Goal: Task Accomplishment & Management: Use online tool/utility

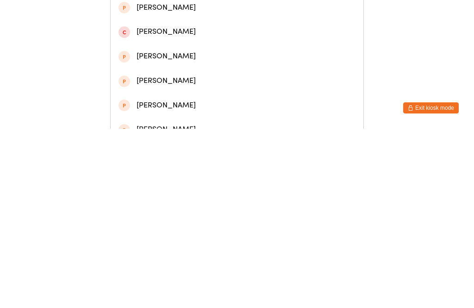
type input "[PERSON_NAME]"
click at [185, 45] on div "[PERSON_NAME]" at bounding box center [236, 40] width 237 height 12
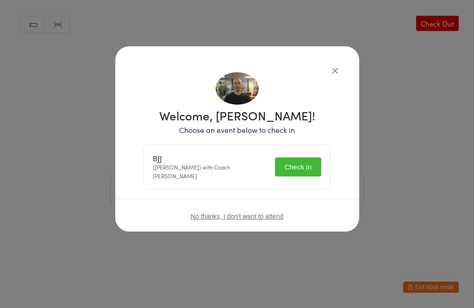
click at [304, 160] on button "Check in" at bounding box center [298, 166] width 46 height 19
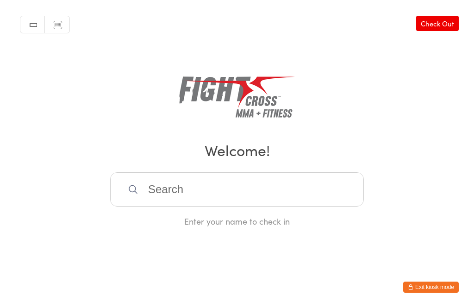
click at [278, 189] on input "search" at bounding box center [237, 189] width 254 height 34
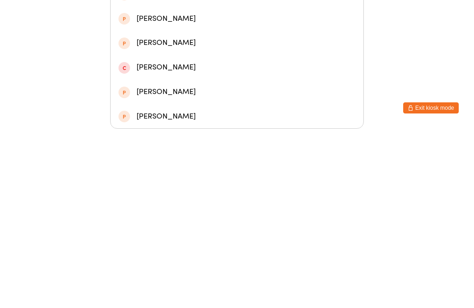
type input "[PERSON_NAME]"
click at [234, 45] on div "[PERSON_NAME]" at bounding box center [236, 51] width 237 height 12
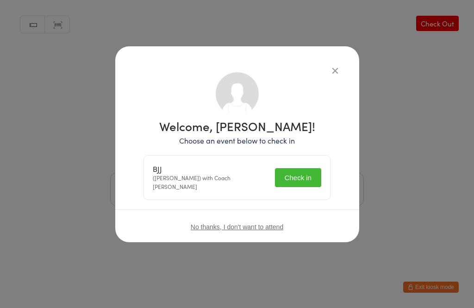
click at [304, 178] on button "Check in" at bounding box center [298, 177] width 46 height 19
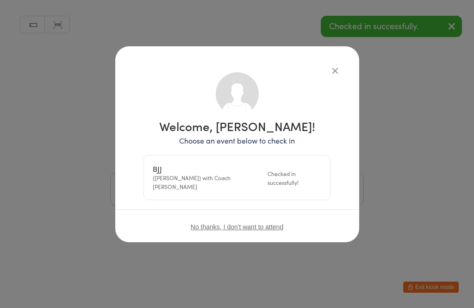
click at [334, 65] on icon "button" at bounding box center [335, 70] width 10 height 10
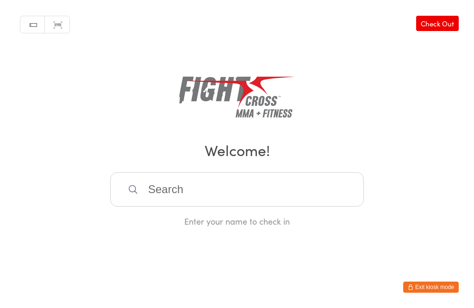
click at [174, 202] on input "search" at bounding box center [237, 189] width 254 height 34
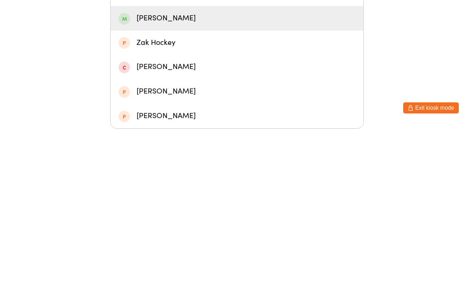
type input "[PERSON_NAME]"
click at [171, 191] on div "[PERSON_NAME]" at bounding box center [236, 197] width 237 height 12
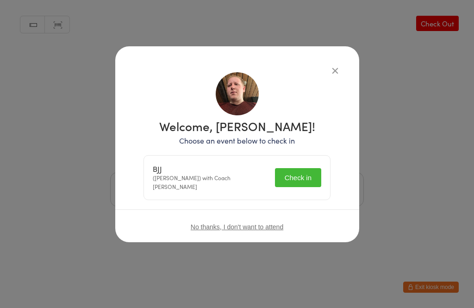
click at [300, 177] on button "Check in" at bounding box center [298, 177] width 46 height 19
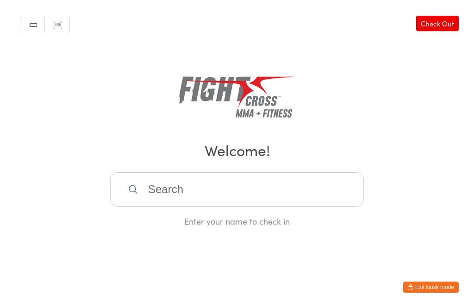
click at [189, 198] on input "search" at bounding box center [237, 189] width 254 height 34
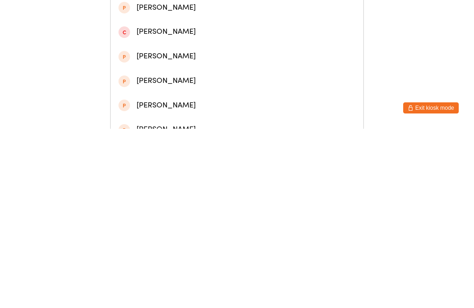
type input "[PERSON_NAME]"
click at [178, 44] on div "[PERSON_NAME]" at bounding box center [236, 40] width 237 height 12
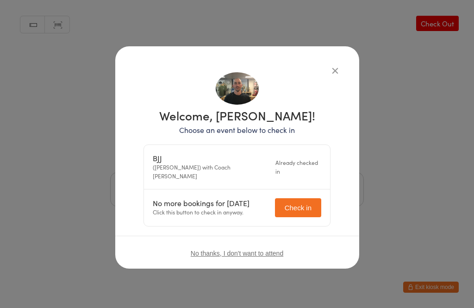
click at [409, 190] on div "Welcome, [PERSON_NAME]! Choose an event below to check in BJJ (Mats) with Coach…" at bounding box center [237, 154] width 474 height 308
